Goal: Find contact information: Find contact information

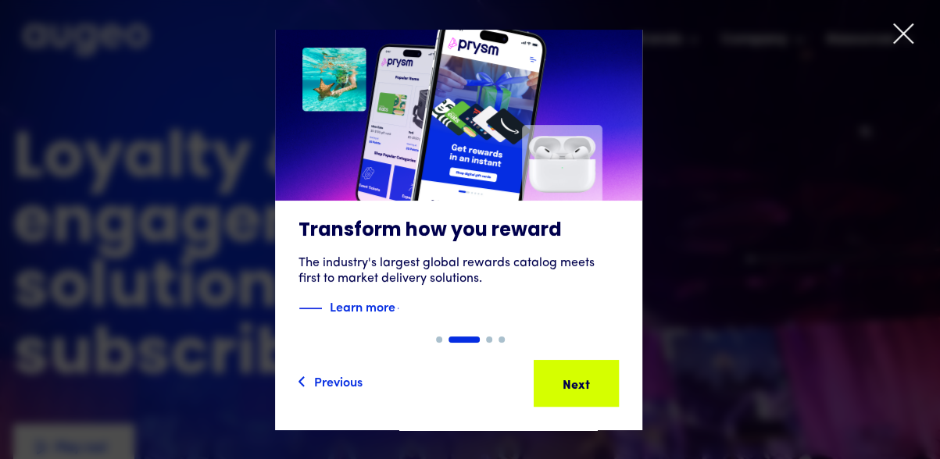
click at [906, 36] on icon at bounding box center [903, 33] width 23 height 23
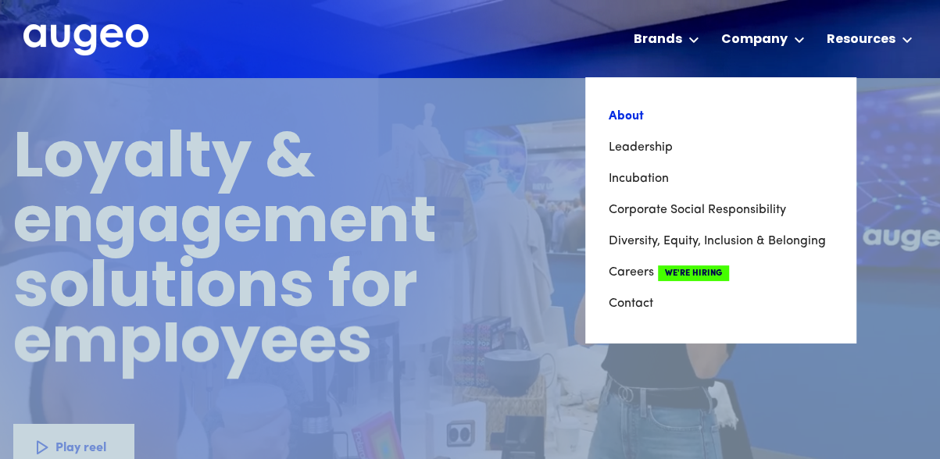
click at [624, 124] on link "About" at bounding box center [720, 116] width 223 height 31
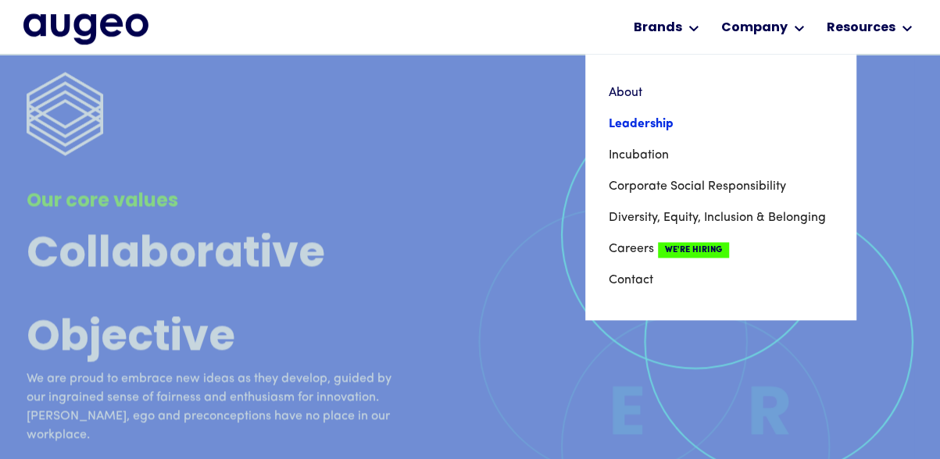
scroll to position [3938, 0]
click at [627, 281] on link "Contact" at bounding box center [720, 280] width 223 height 31
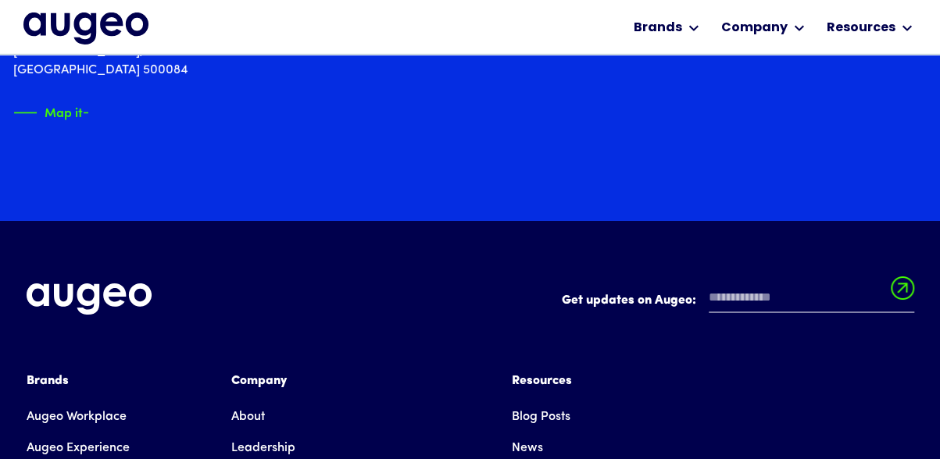
scroll to position [2519, 0]
